Goal: Information Seeking & Learning: Learn about a topic

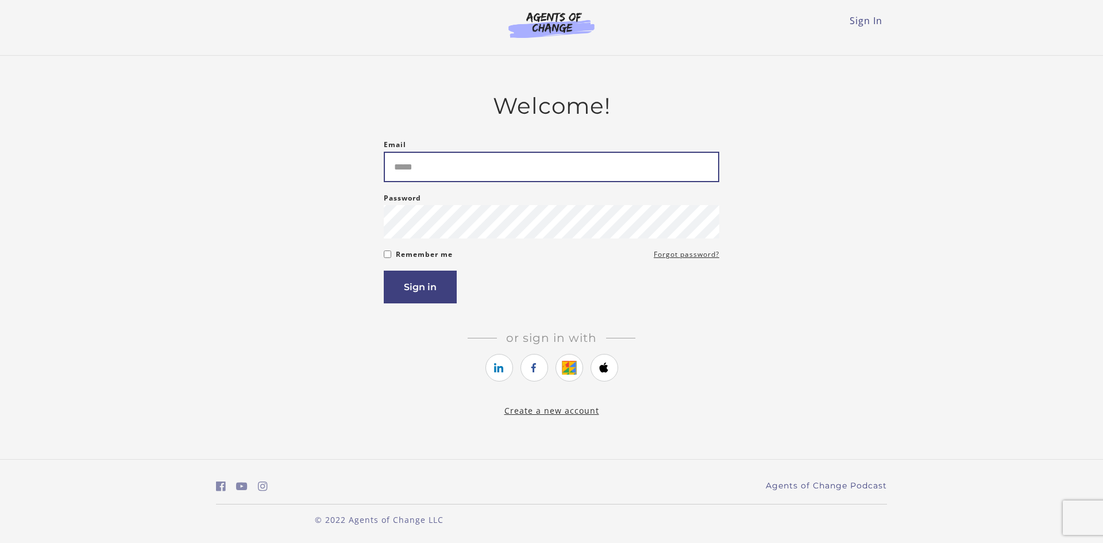
click at [442, 169] on input "Email" at bounding box center [551, 167] width 335 height 30
drag, startPoint x: 442, startPoint y: 171, endPoint x: 413, endPoint y: 173, distance: 28.9
click at [413, 173] on input "Email" at bounding box center [551, 167] width 335 height 30
type input "**********"
click at [423, 288] on button "Sign in" at bounding box center [420, 287] width 73 height 33
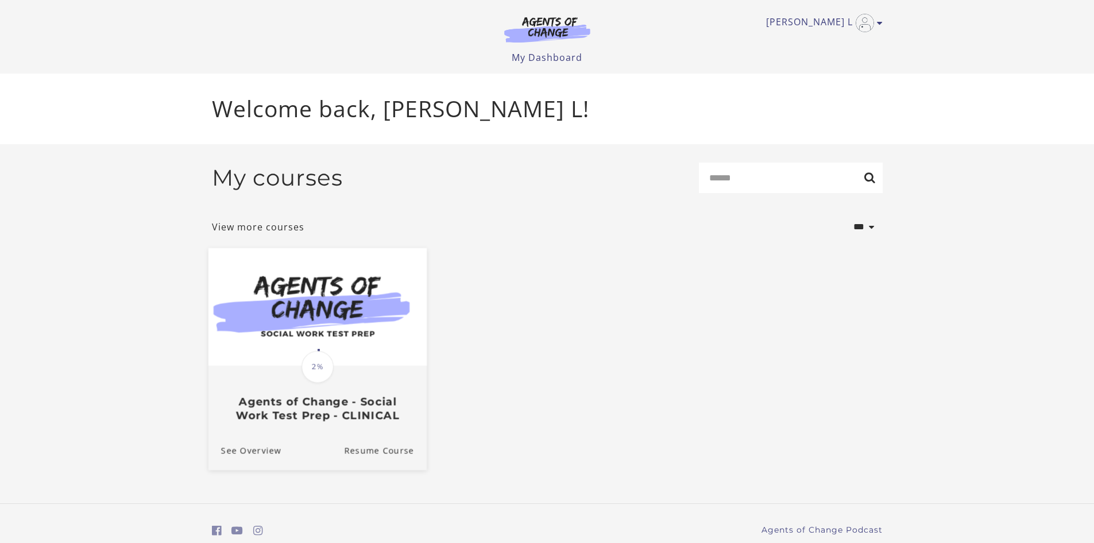
click at [319, 310] on img at bounding box center [317, 307] width 218 height 118
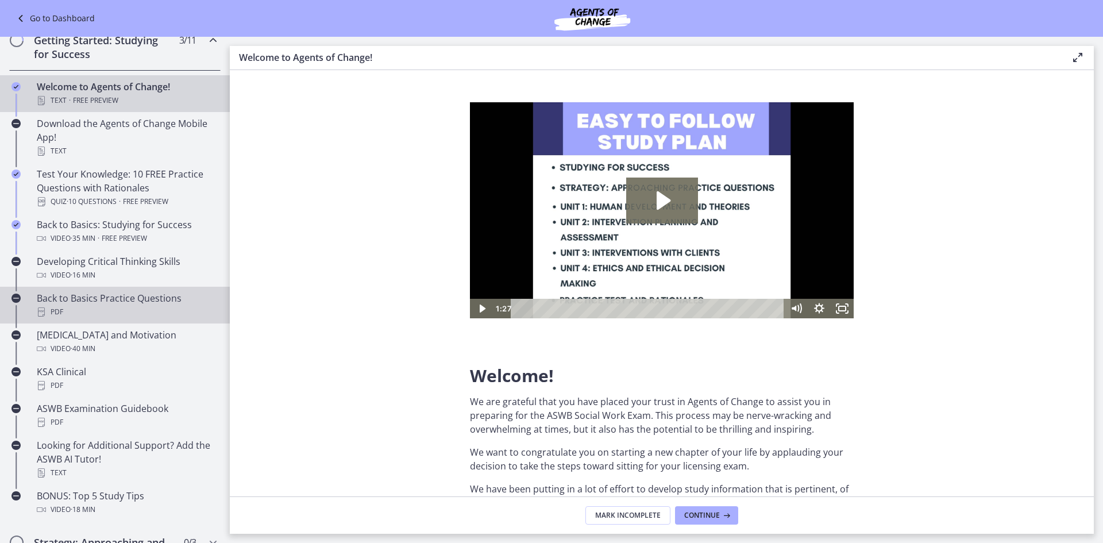
scroll to position [230, 0]
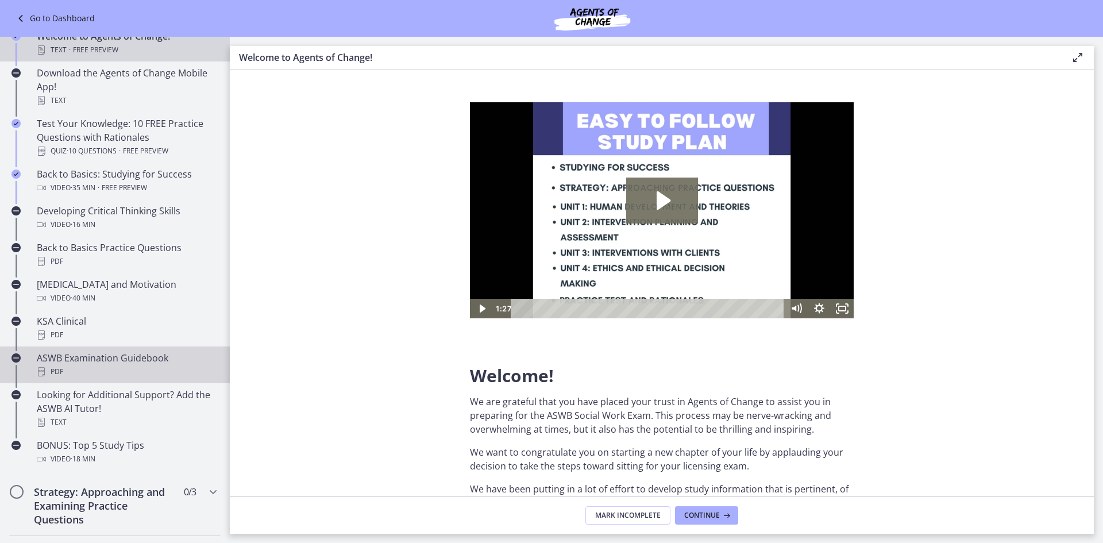
click at [134, 355] on div "ASWB Examination Guidebook PDF" at bounding box center [126, 365] width 179 height 28
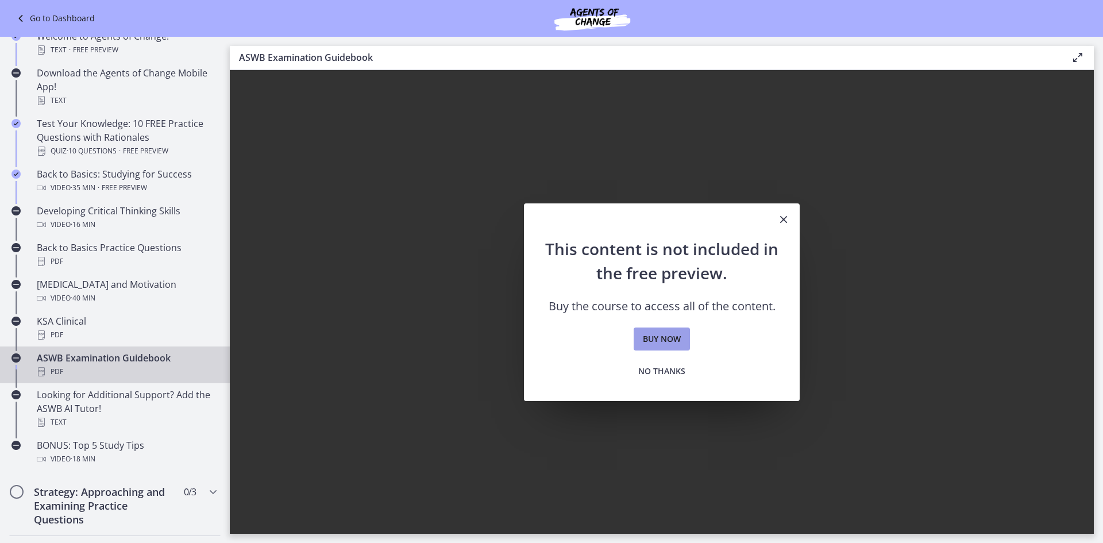
click at [669, 343] on span "Buy now" at bounding box center [662, 339] width 38 height 14
